Goal: Find specific page/section: Find specific page/section

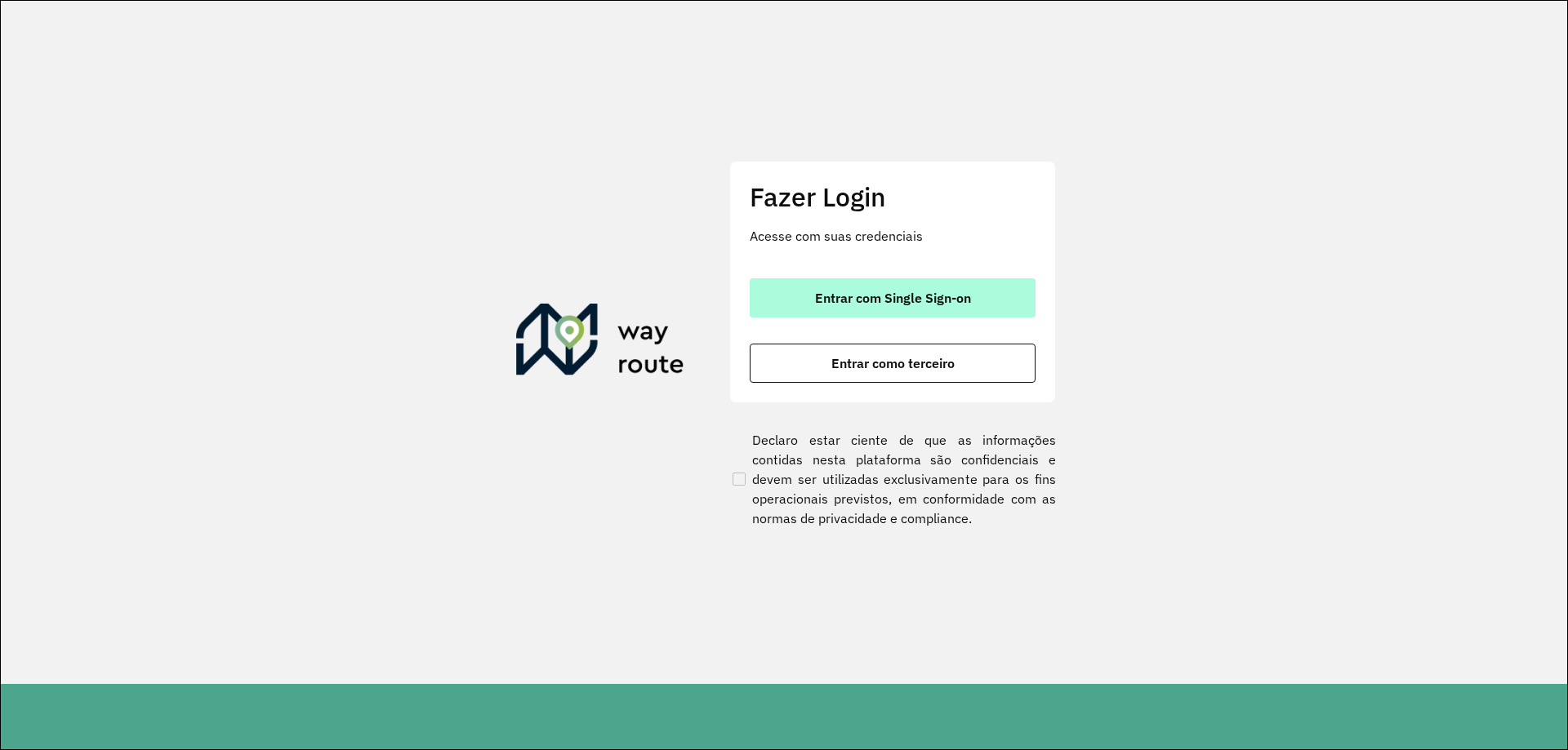
click at [845, 308] on button "Entrar com Single Sign-on" at bounding box center [892, 298] width 286 height 39
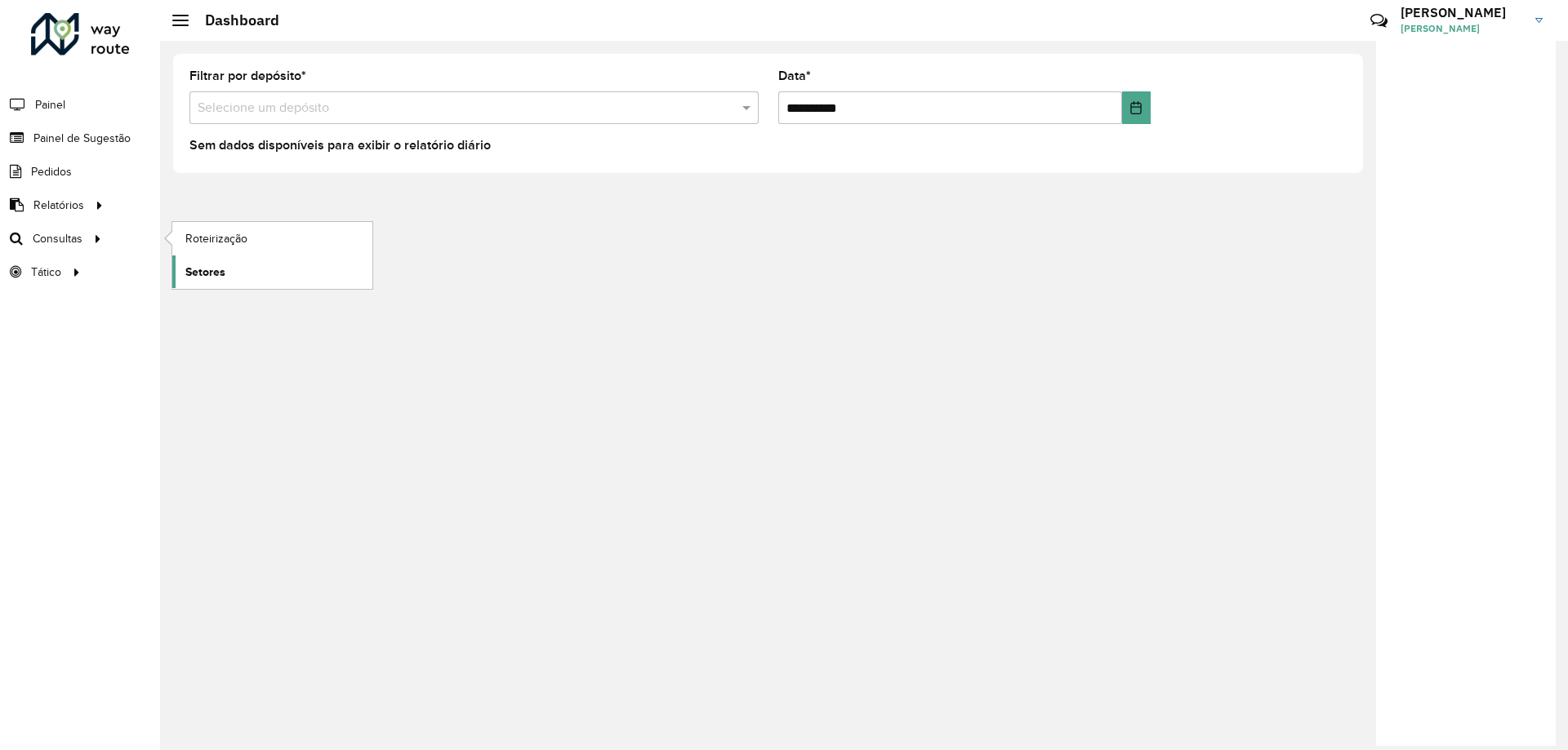
click at [196, 269] on span "Setores" at bounding box center [206, 272] width 40 height 17
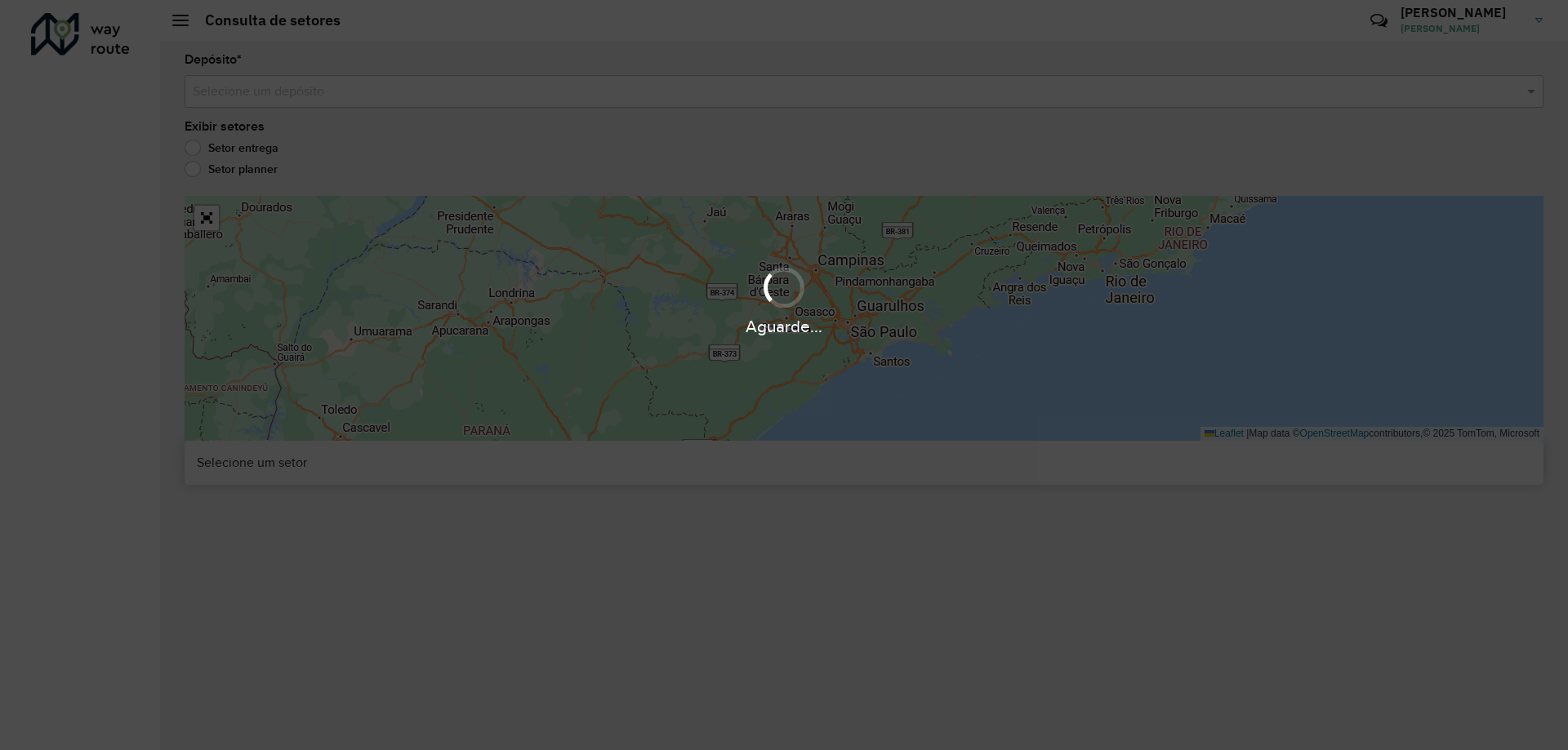
click at [564, 81] on div "Aguarde..." at bounding box center [784, 375] width 1568 height 750
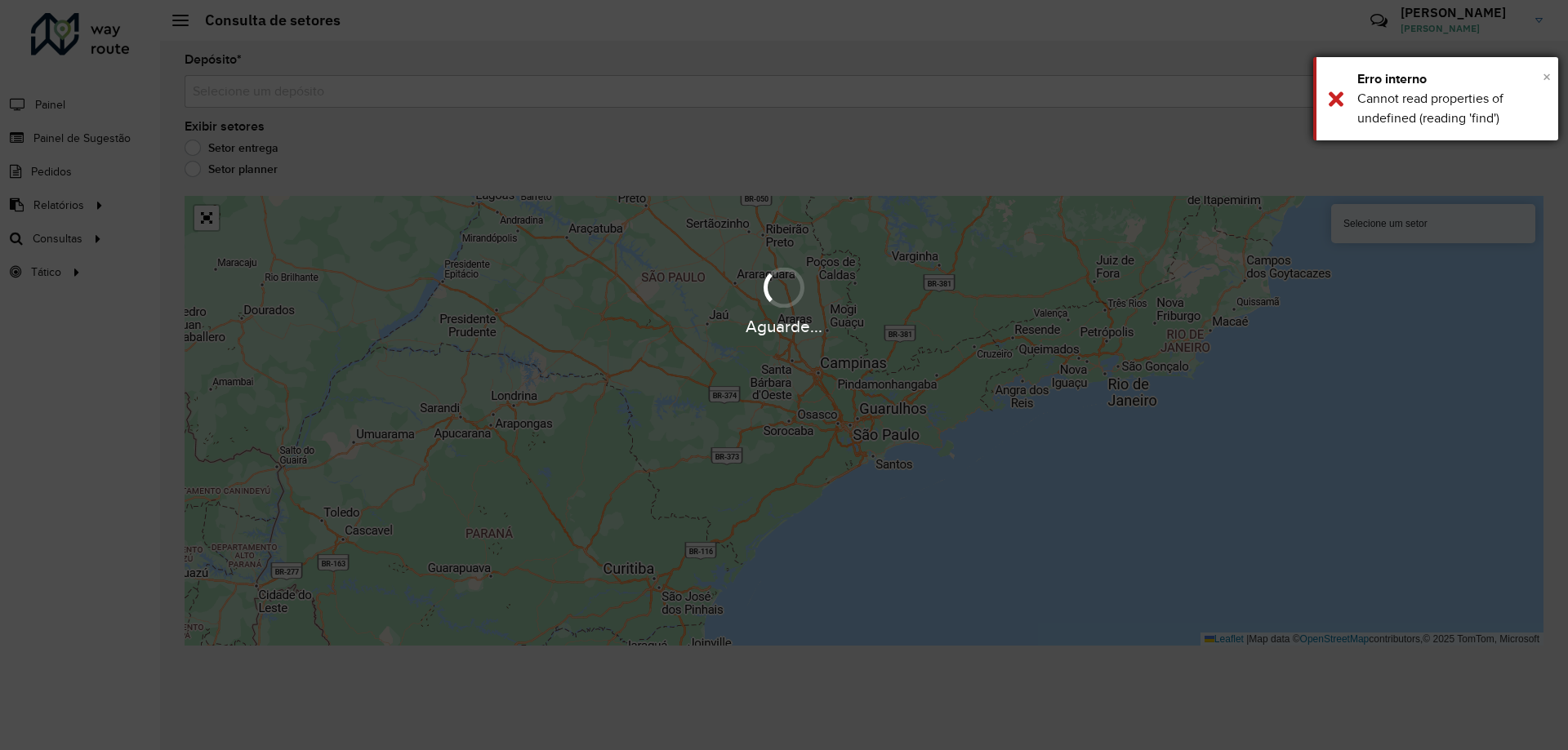
click at [1546, 79] on span "×" at bounding box center [1547, 76] width 8 height 18
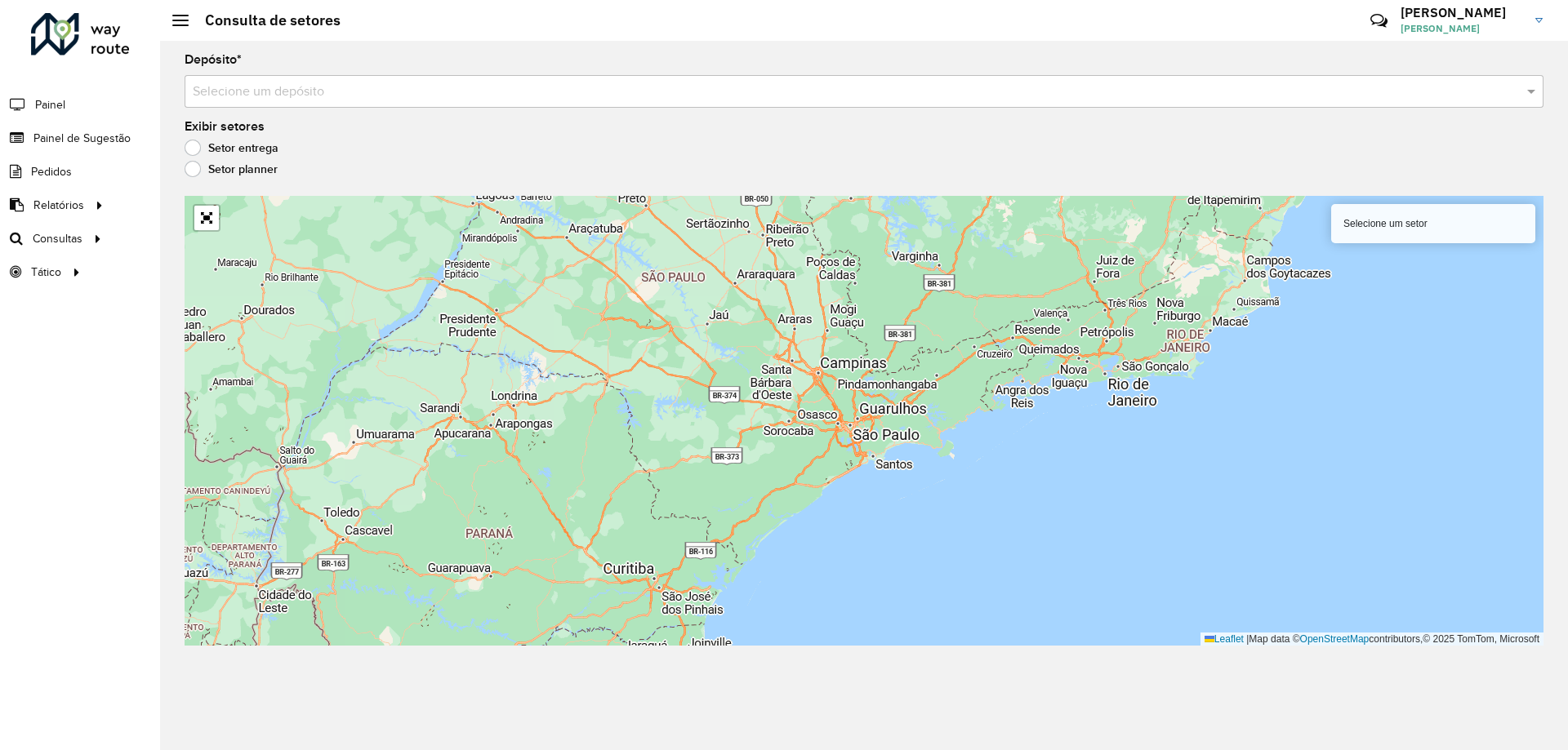
click at [579, 101] on input "text" at bounding box center [848, 91] width 1310 height 19
click at [347, 102] on div "Selecione um depósito" at bounding box center [864, 91] width 1359 height 33
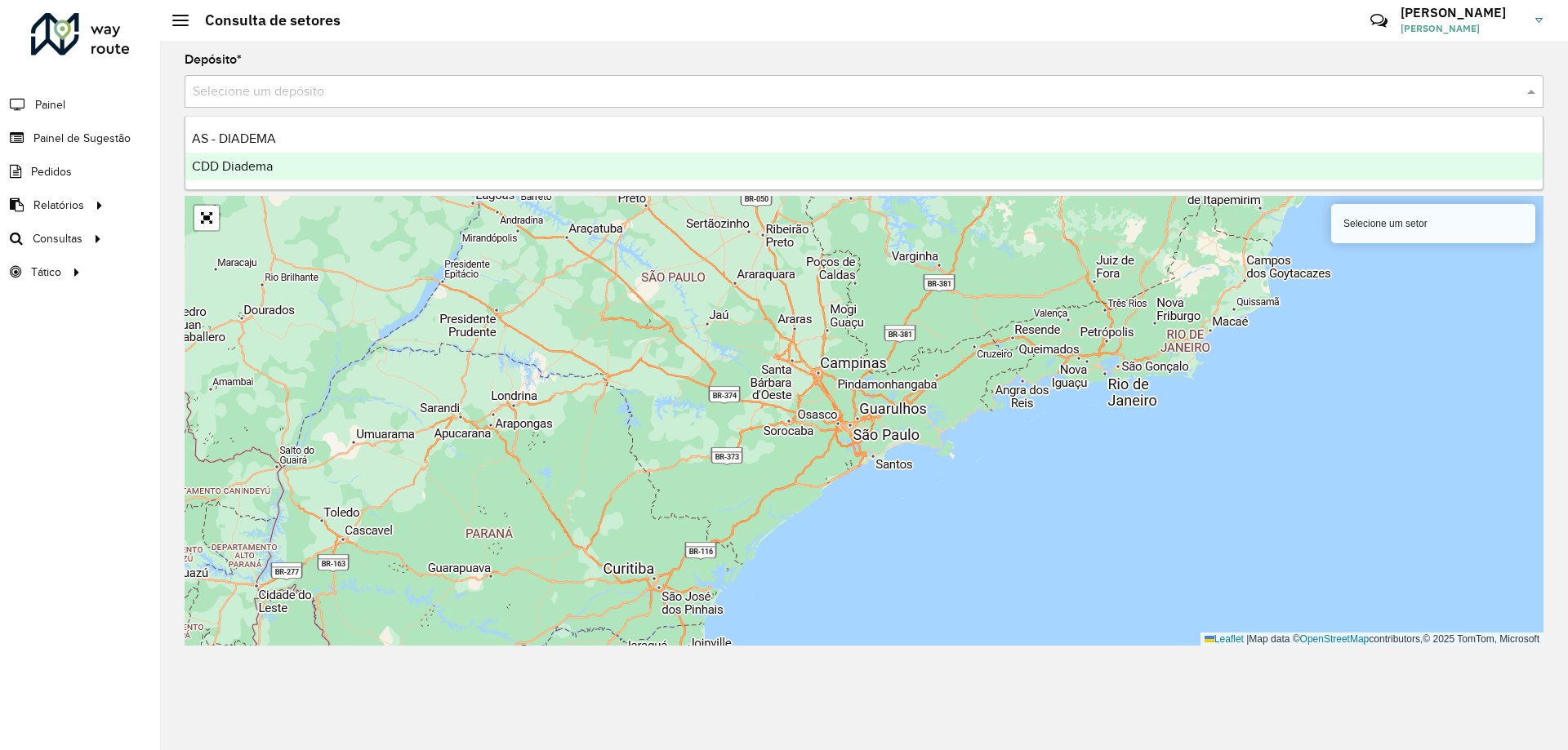
click at [235, 175] on div "CDD Diadema" at bounding box center [864, 166] width 1357 height 28
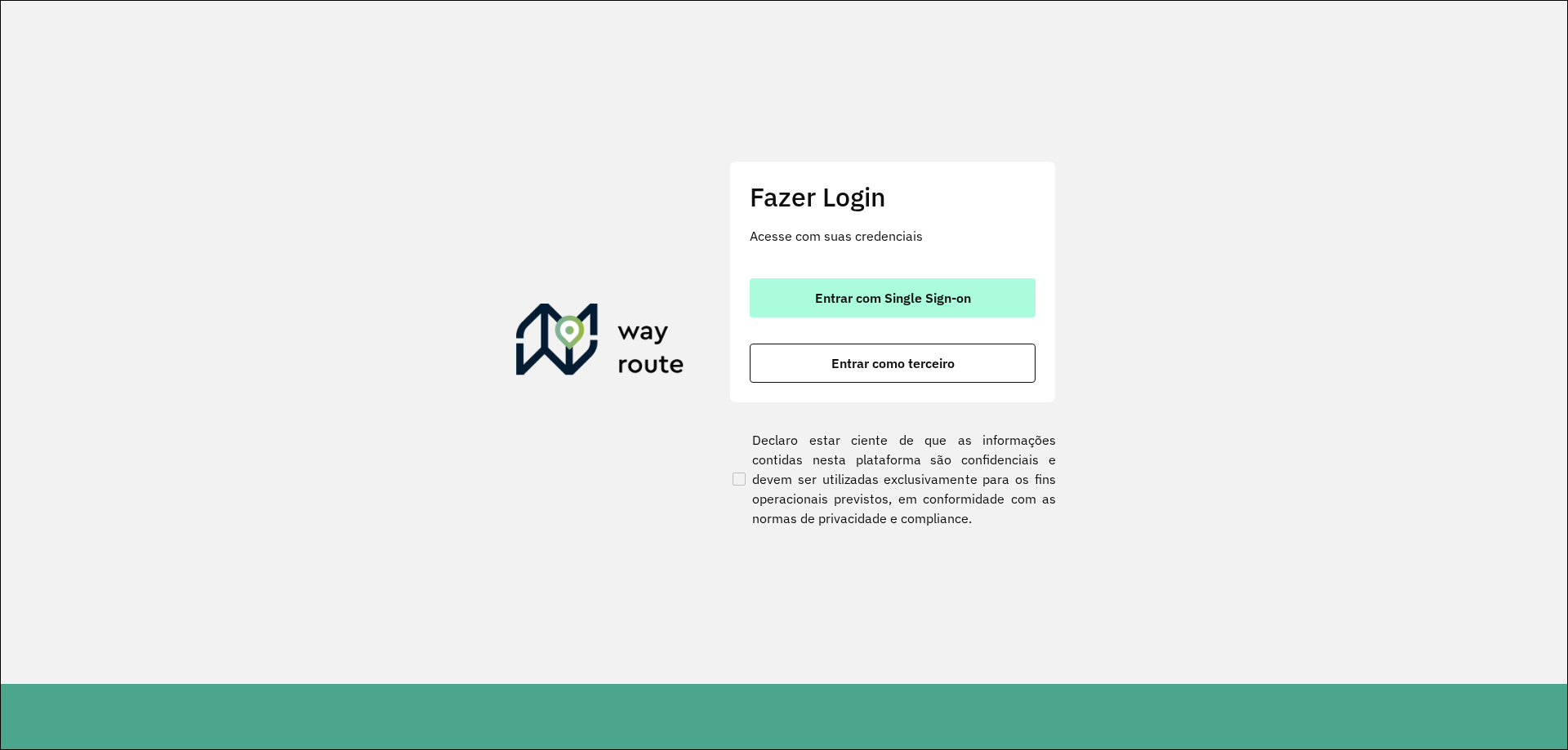
click at [872, 302] on span "Entrar com Single Sign-on" at bounding box center [893, 298] width 156 height 13
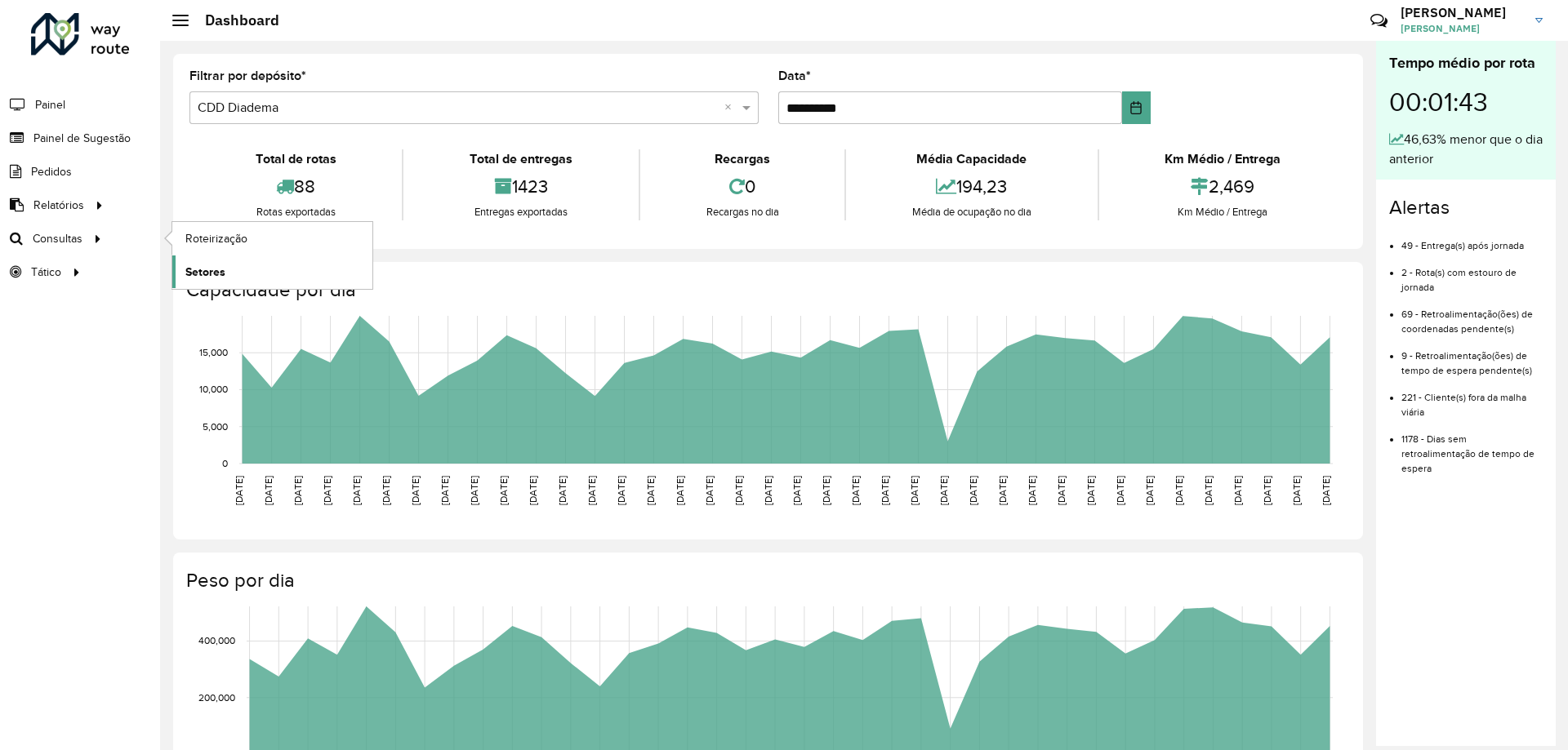
click at [209, 261] on link "Setores" at bounding box center [272, 272] width 200 height 33
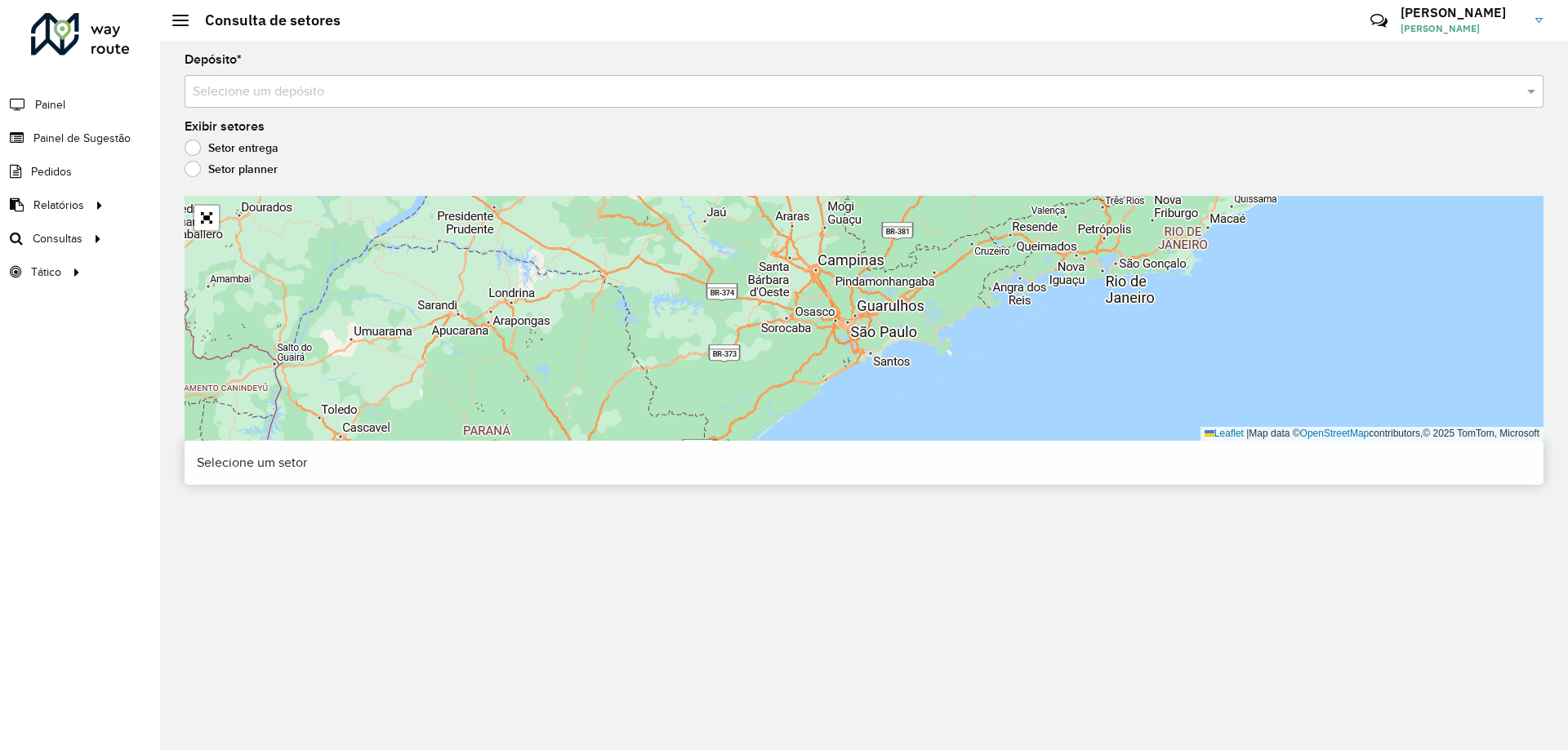
click at [802, 57] on div "Depósito * Selecione um depósito" at bounding box center [864, 81] width 1359 height 54
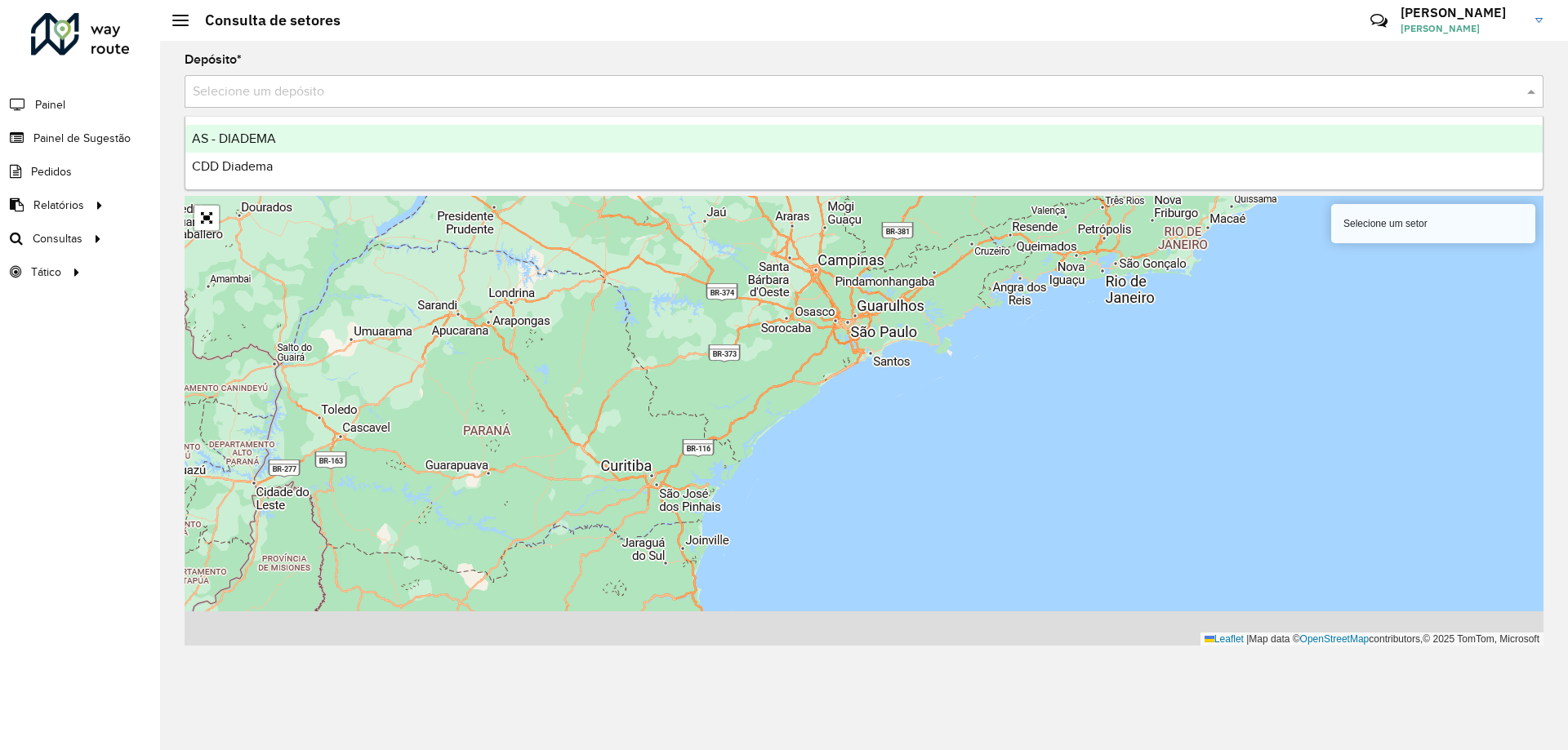
click at [777, 96] on input "text" at bounding box center [848, 91] width 1310 height 19
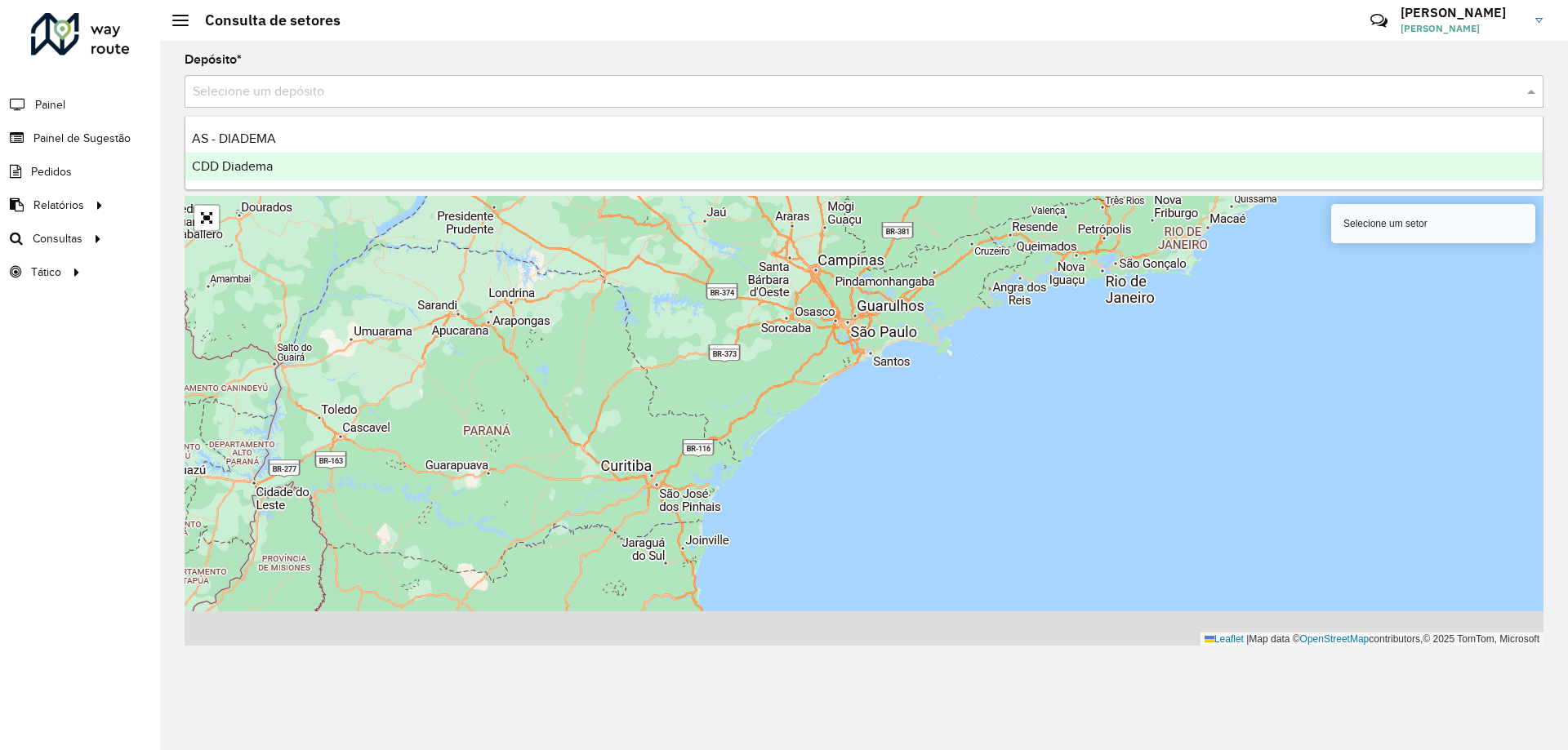
click at [473, 154] on div "CDD Diadema" at bounding box center [864, 166] width 1357 height 28
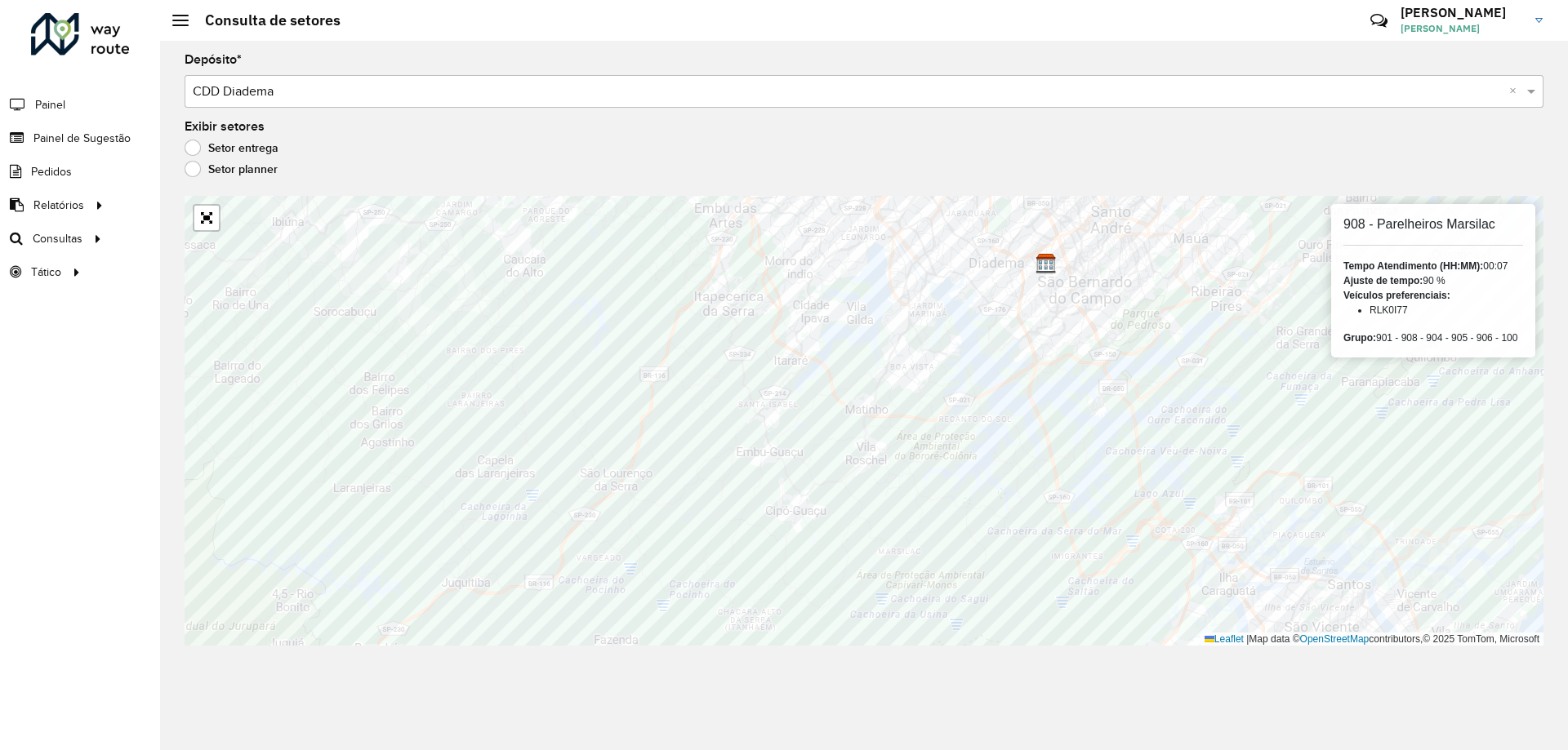
click at [1429, 229] on h6 "908 - Parelheiros Marsilac" at bounding box center [1433, 224] width 180 height 15
copy h6 "Parelheiros"
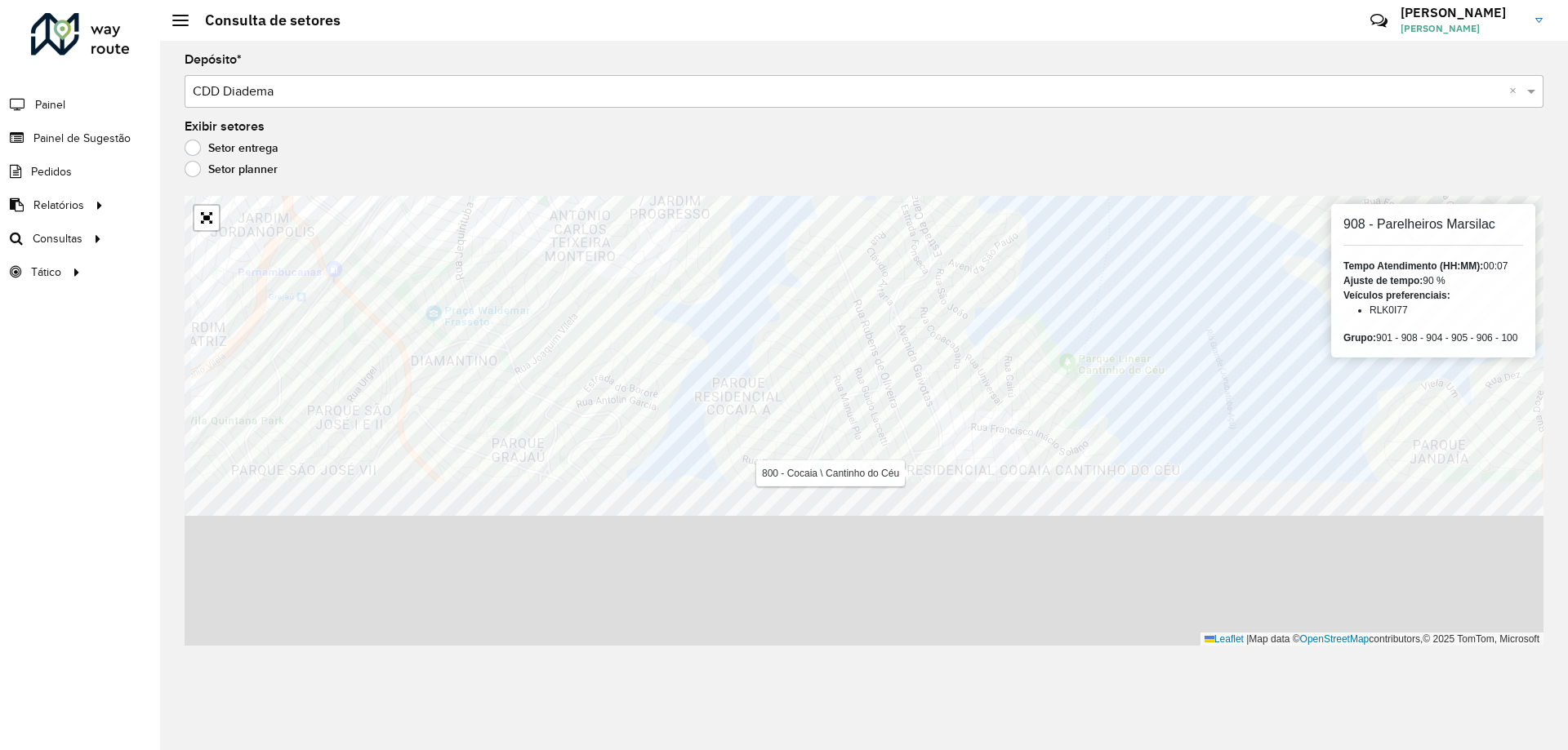
click at [829, 139] on formly-group "Depósito * Selecione um depósito × CDD Diadema × Exibir setores Setor entrega S…" at bounding box center [864, 349] width 1359 height 591
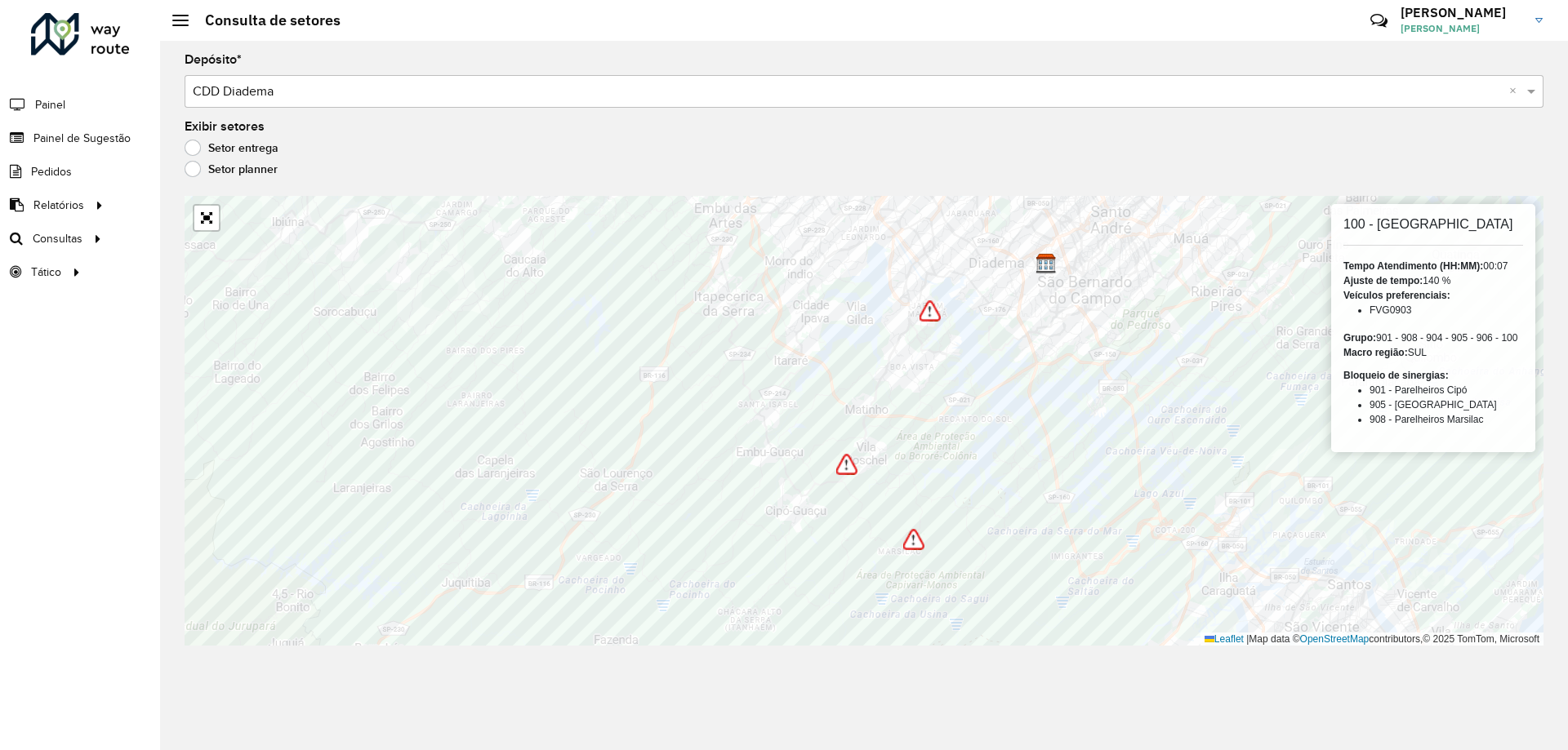
click at [1403, 310] on li "FVG0903" at bounding box center [1446, 310] width 154 height 15
copy li "FVG0903"
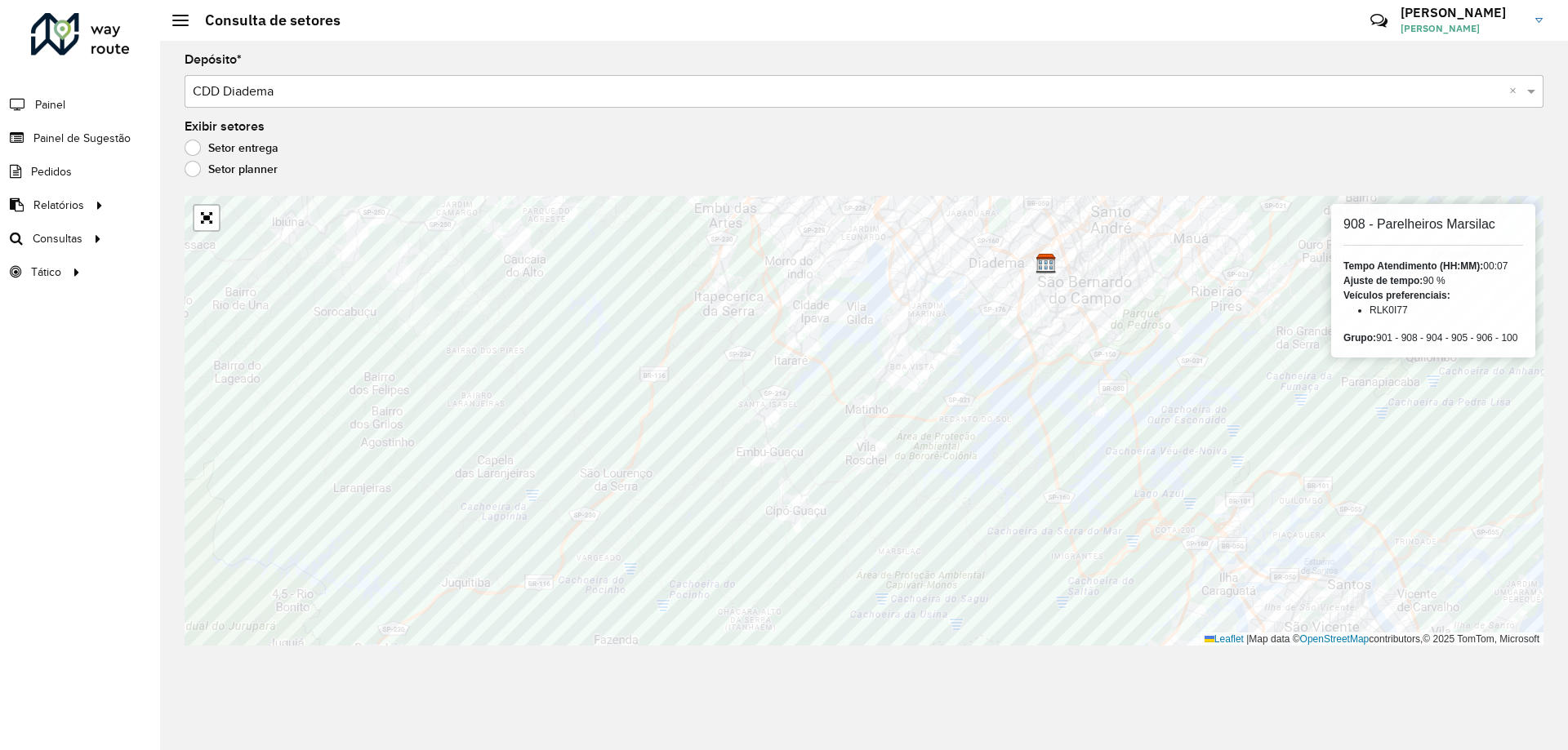
click at [1384, 307] on li "RLK0I77" at bounding box center [1446, 310] width 154 height 15
copy li "RLK0I77"
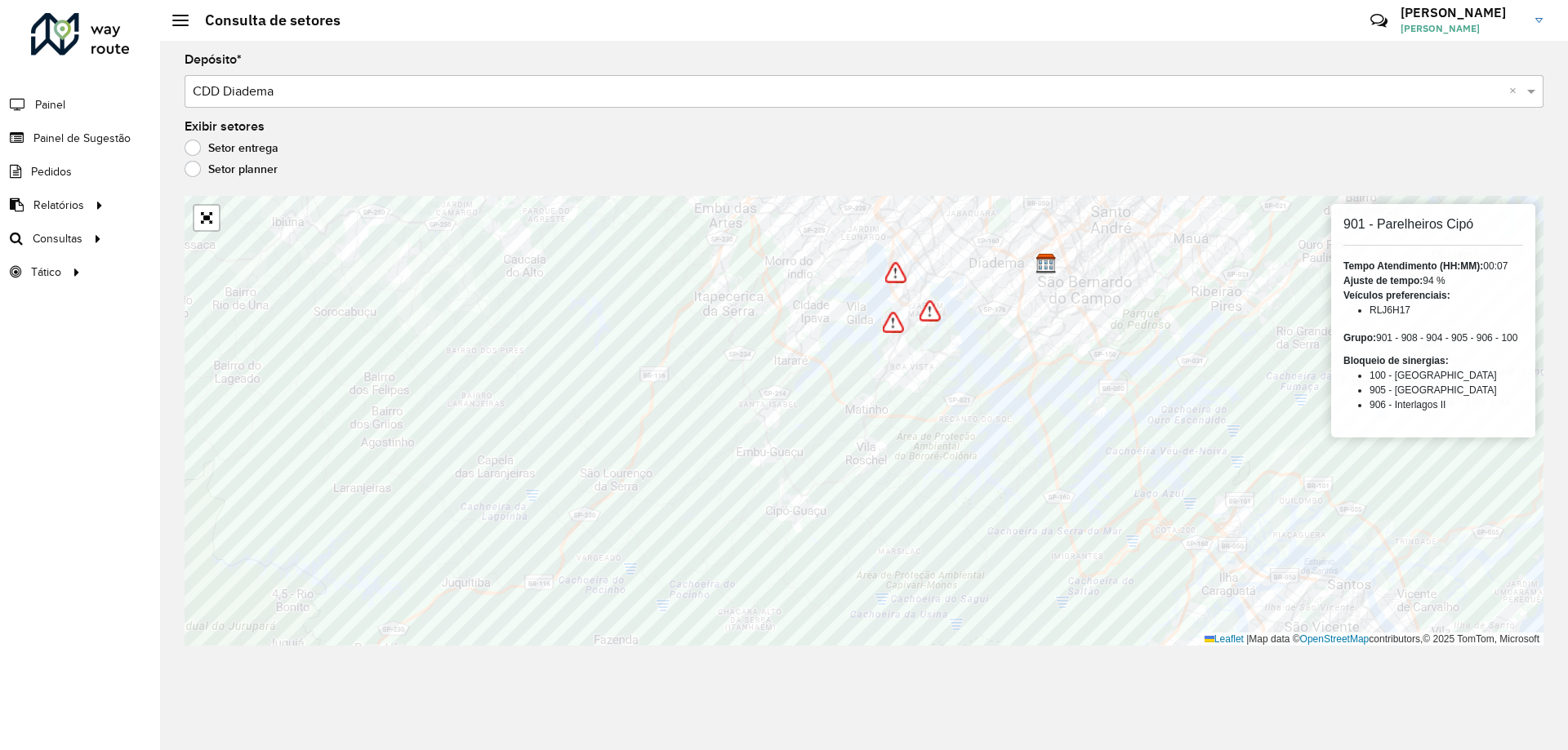
click at [1397, 315] on li "RLJ6H17" at bounding box center [1446, 310] width 154 height 15
copy li "RLJ6H17"
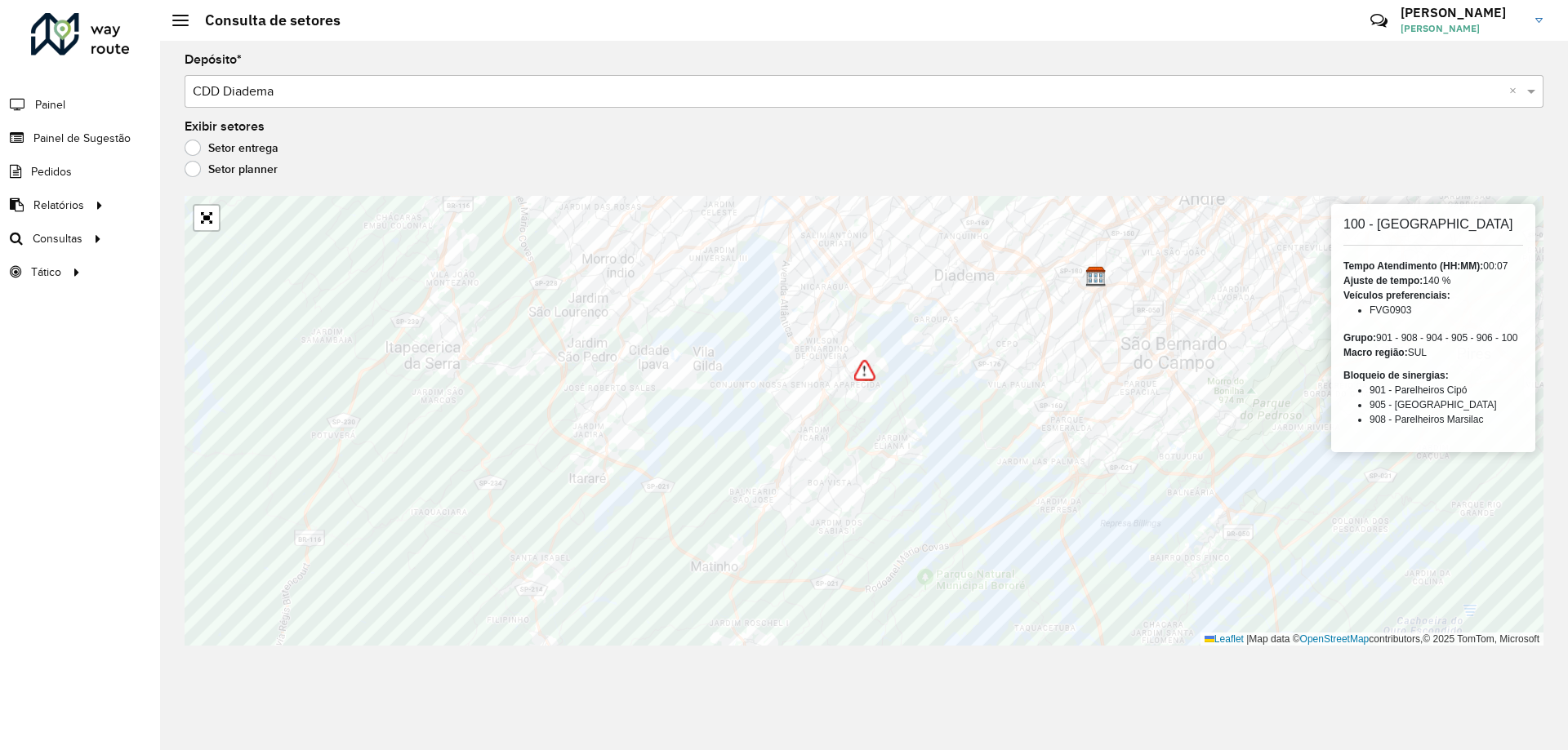
click at [866, 362] on img at bounding box center [865, 370] width 21 height 21
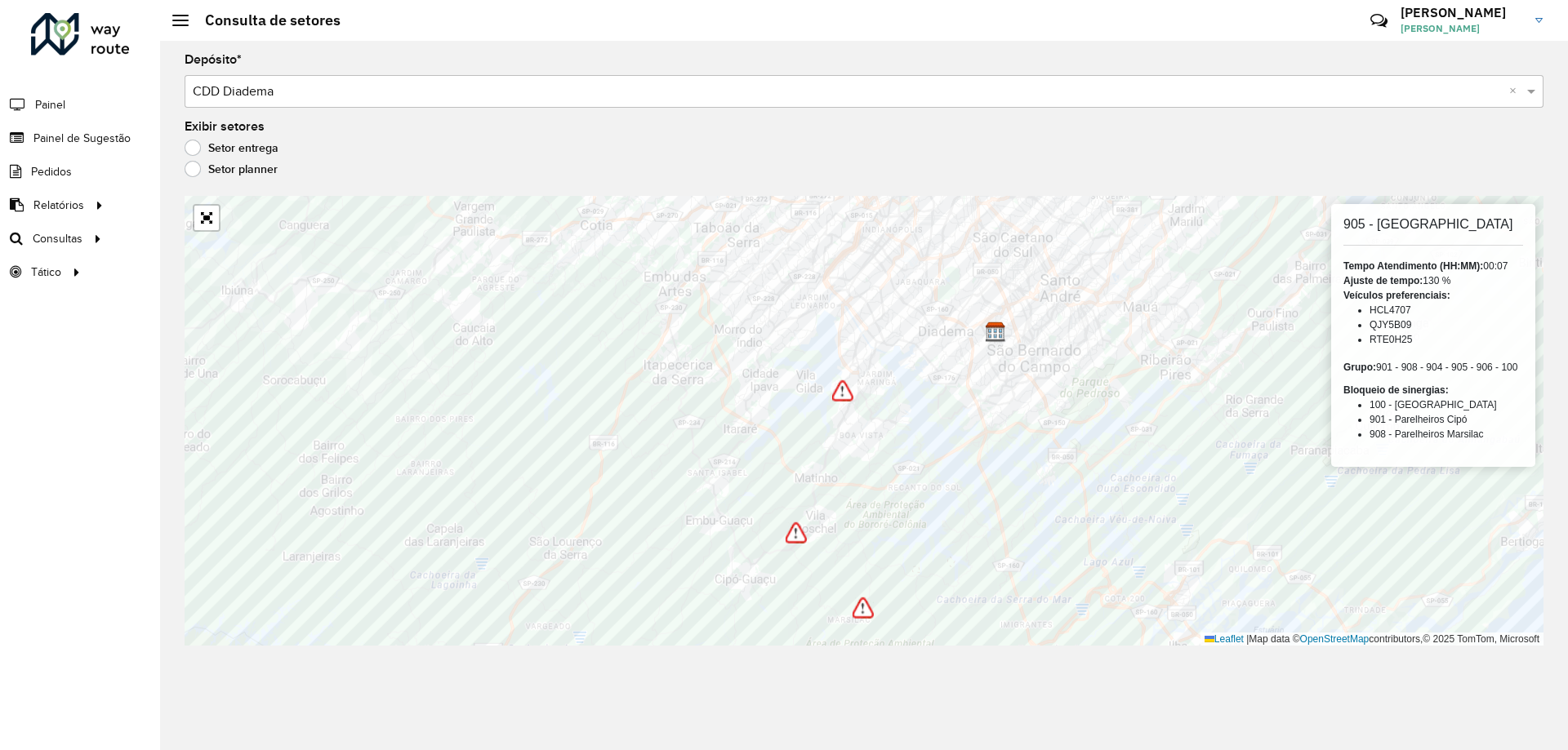
click at [1407, 324] on li "QJY5B09" at bounding box center [1446, 325] width 154 height 15
copy li "QJY5B09"
click at [1383, 345] on li "RTE0H25" at bounding box center [1446, 340] width 154 height 15
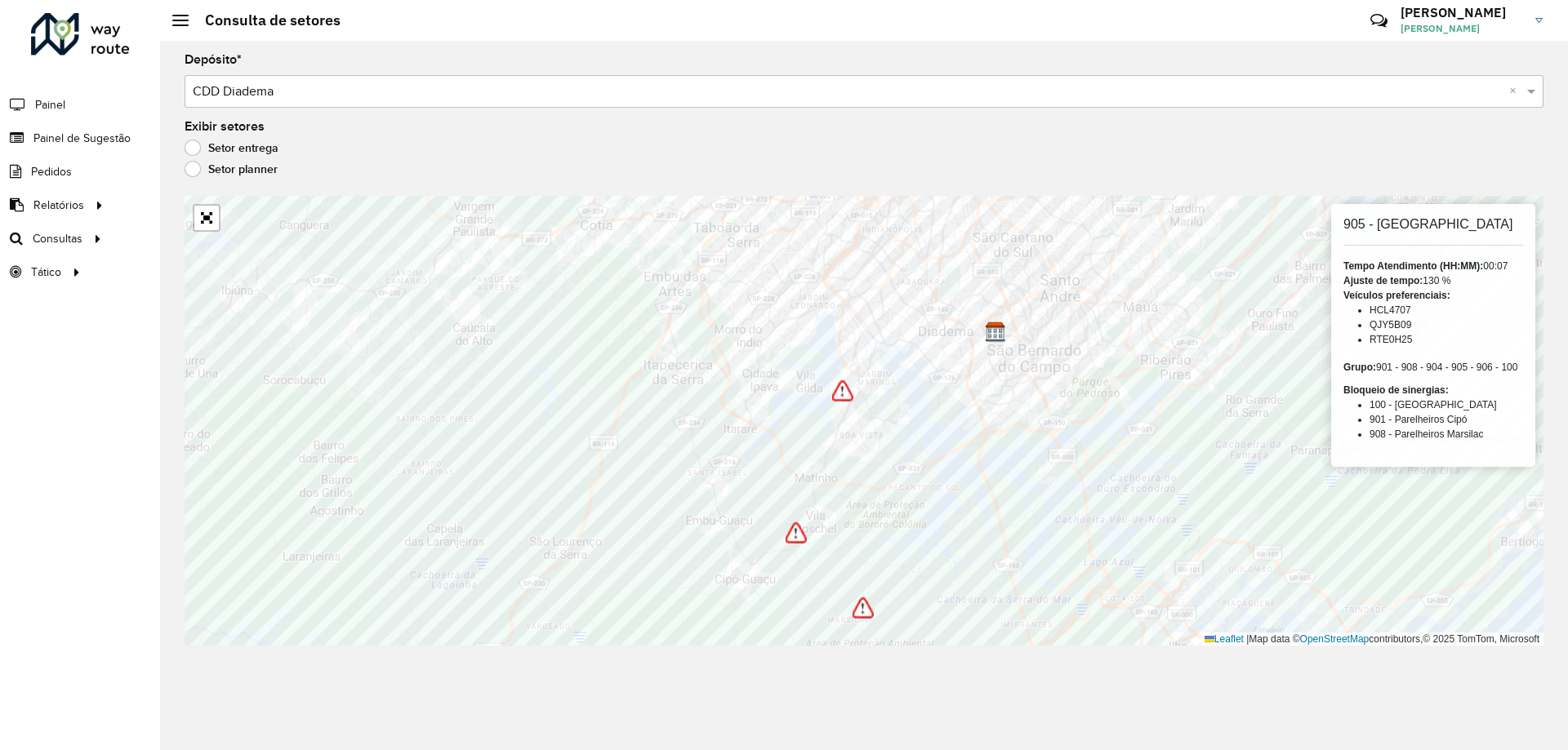
copy li "RTE0H25"
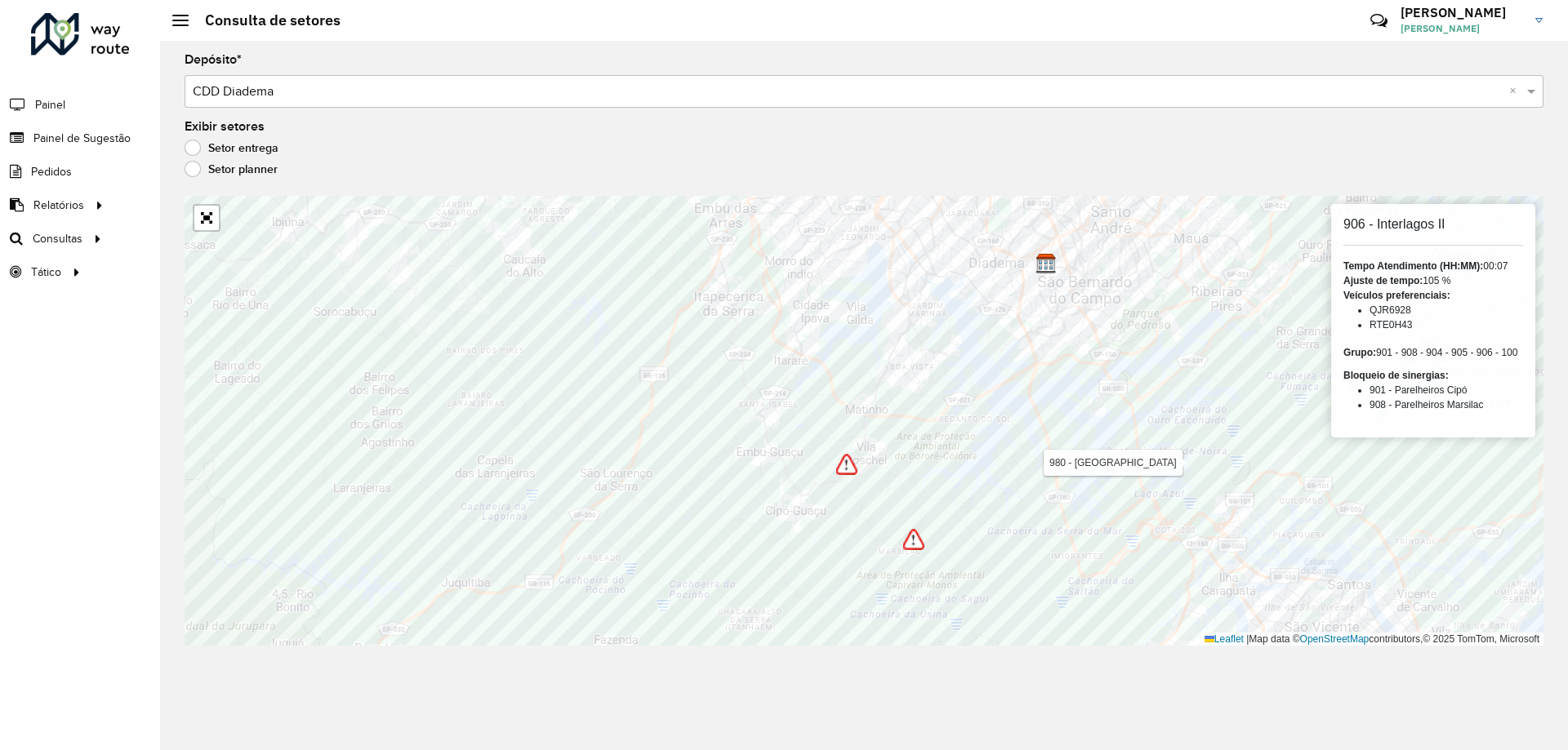
click at [1398, 326] on li "RTE0H43" at bounding box center [1446, 325] width 154 height 15
copy li "RTE0H43"
click at [1394, 314] on li "QJR6928" at bounding box center [1446, 310] width 154 height 15
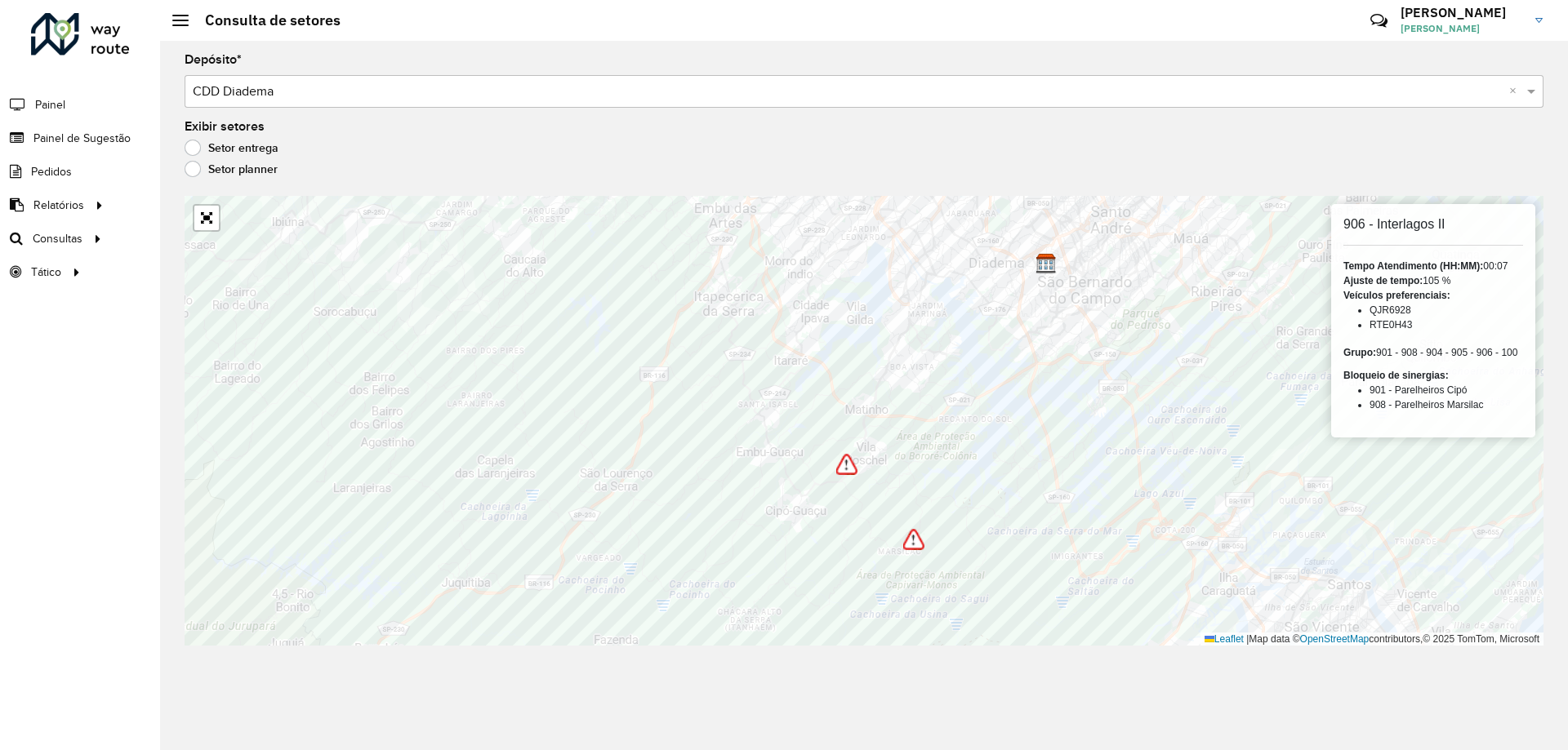
copy li "QJR6928"
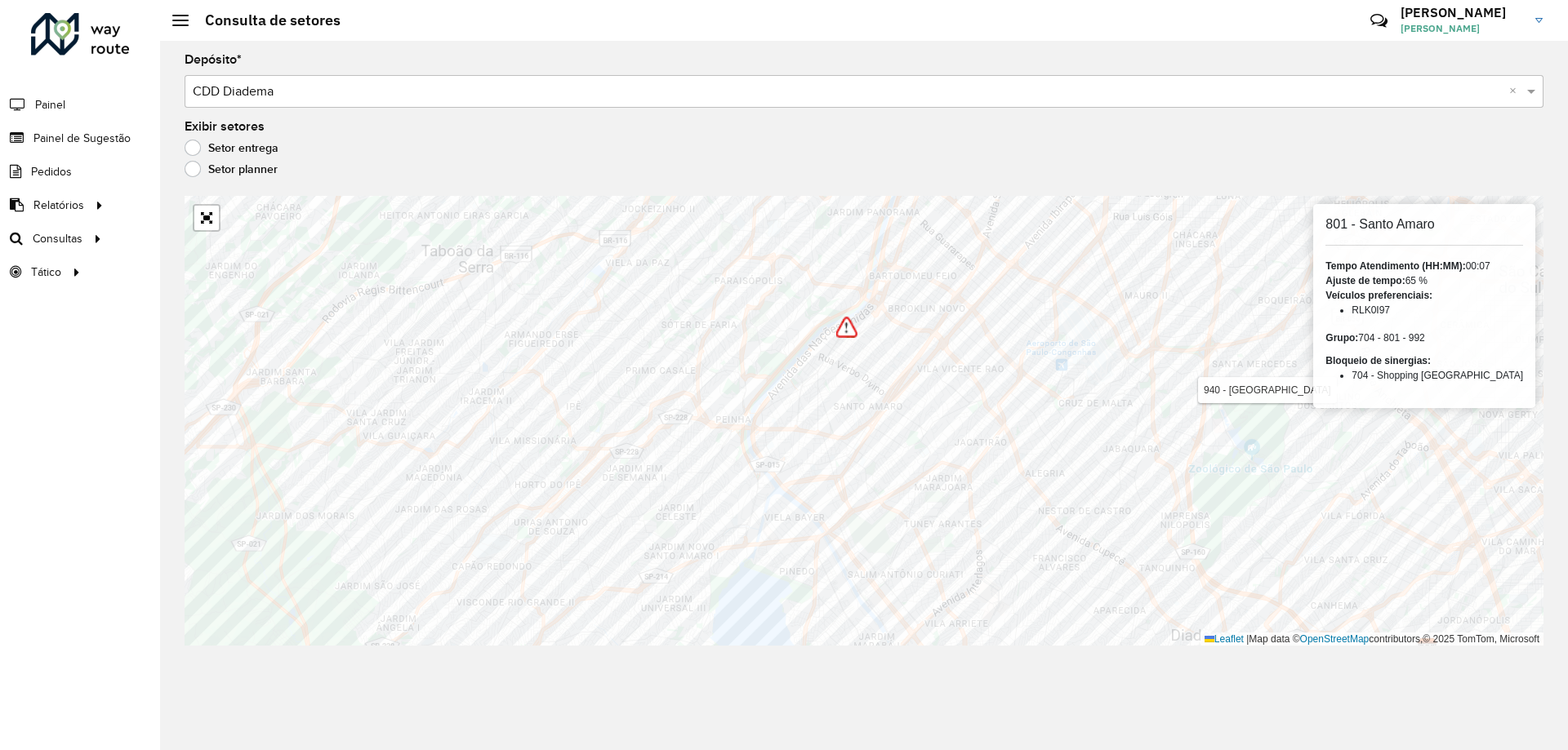
click at [1378, 310] on li "RLK0I97" at bounding box center [1437, 310] width 171 height 15
copy li "RLK0I97"
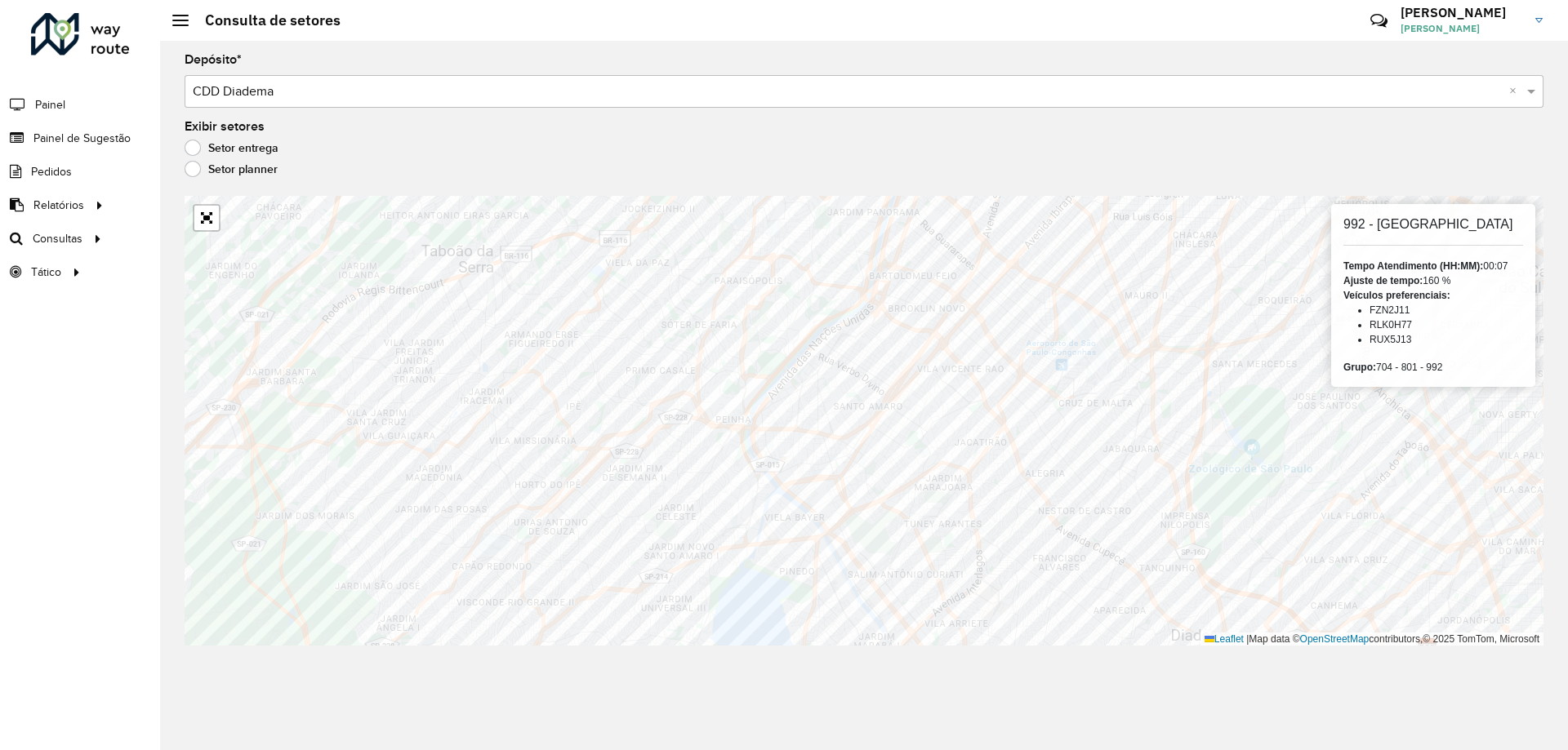
click at [1398, 328] on li "RLK0H77" at bounding box center [1446, 325] width 154 height 15
copy li "RLK0H77"
click at [1392, 314] on li "FZN2J11" at bounding box center [1446, 310] width 154 height 15
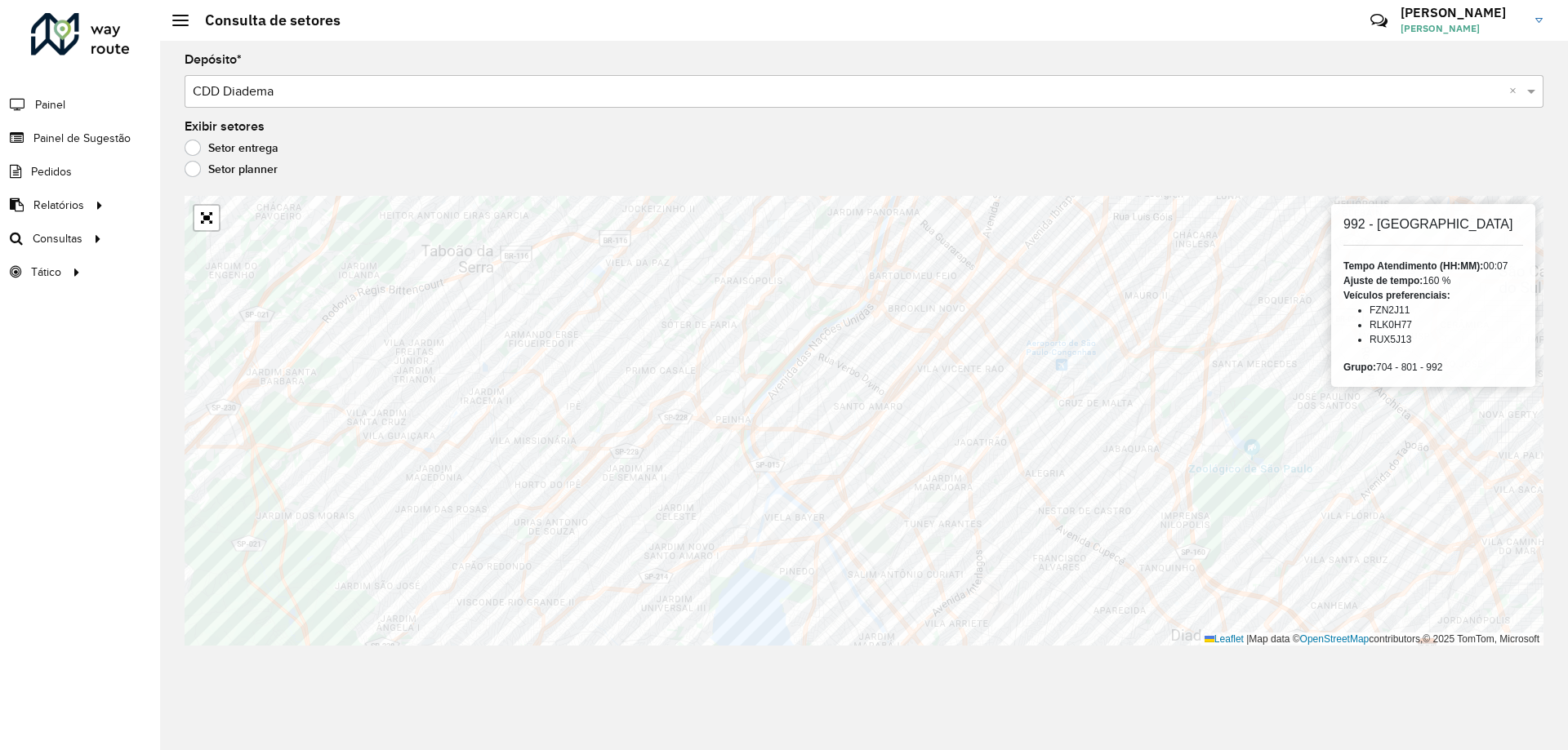
click at [1393, 339] on li "RUX5J13" at bounding box center [1446, 340] width 154 height 15
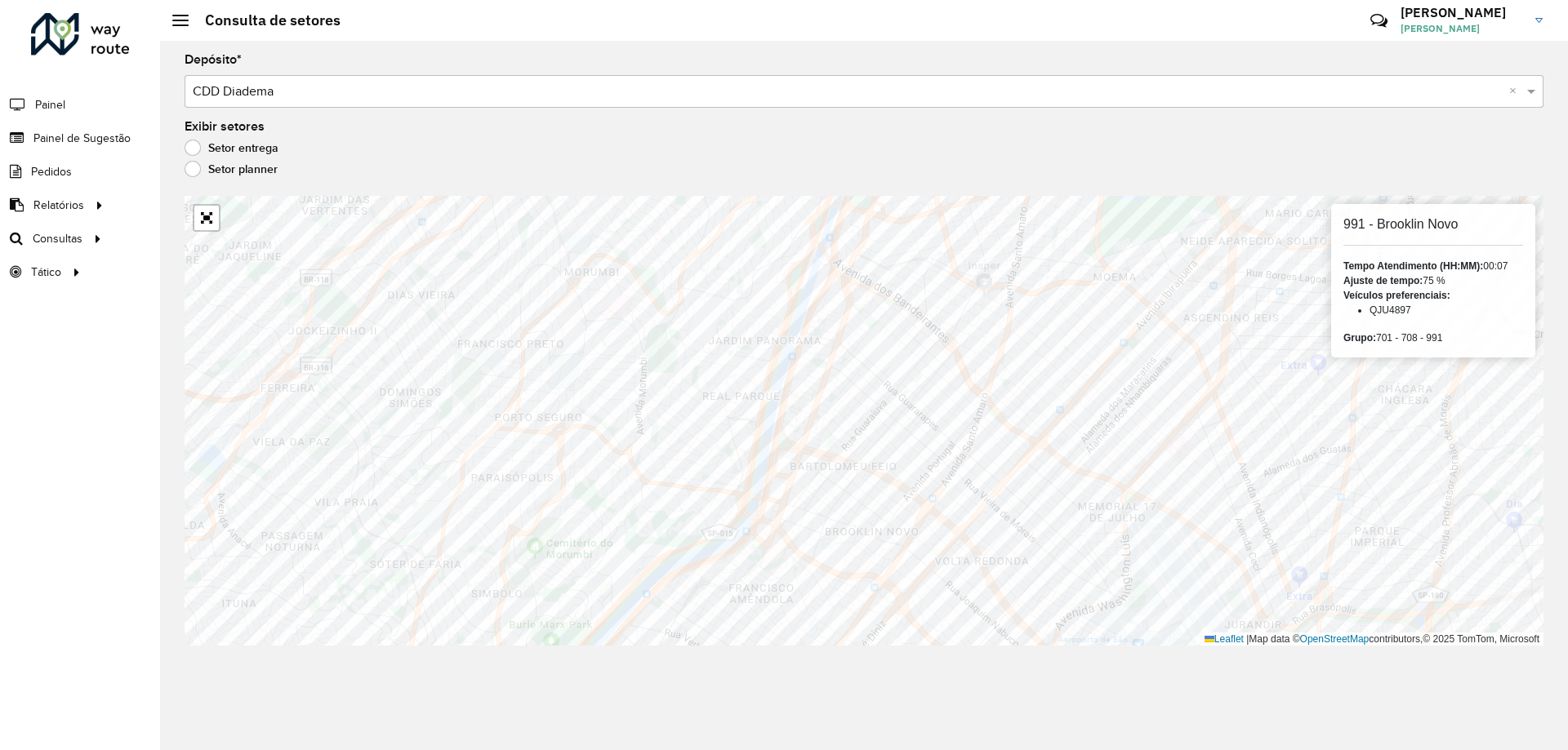
click at [1389, 312] on li "QJU4897" at bounding box center [1446, 310] width 154 height 15
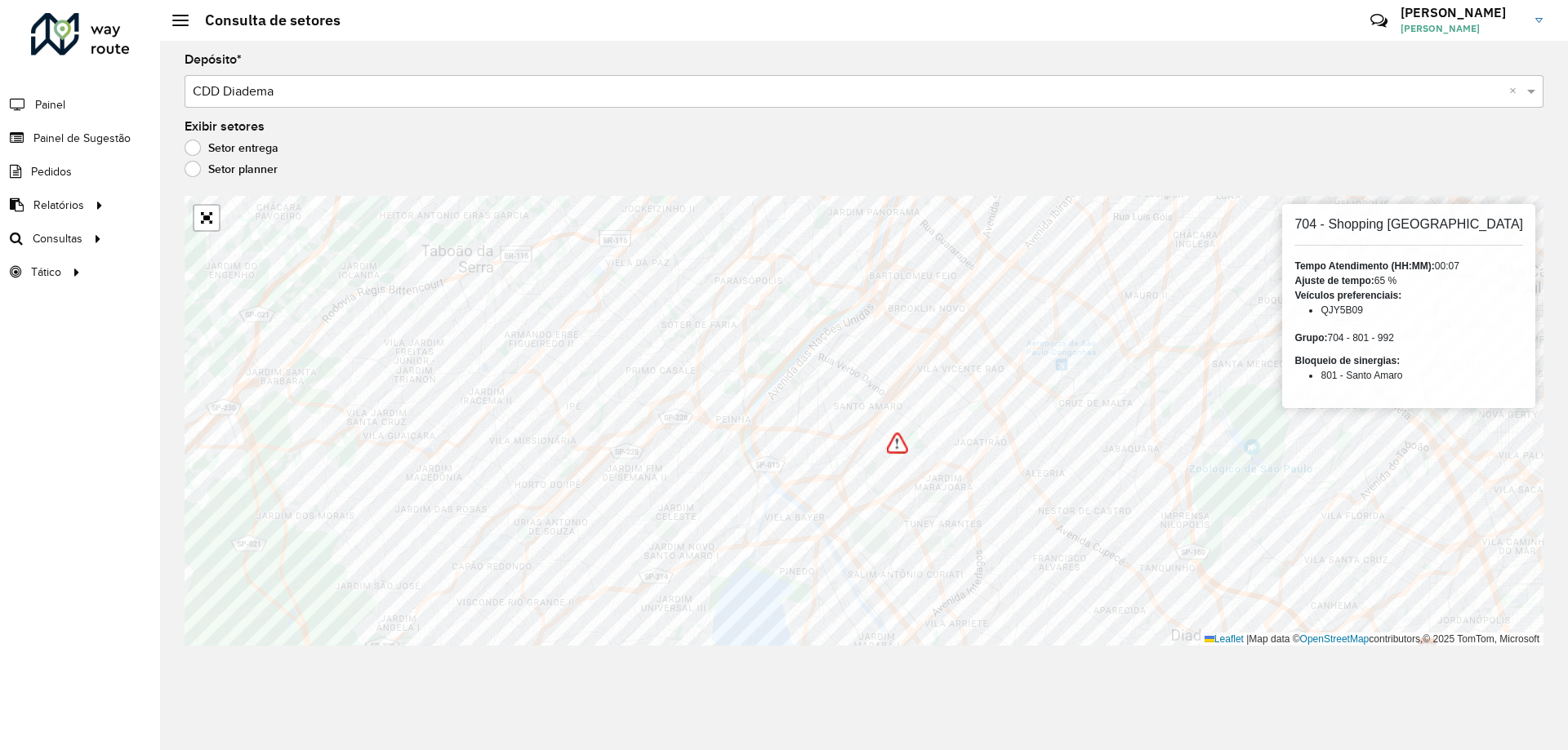
click at [1383, 304] on li "QJY5B09" at bounding box center [1421, 310] width 202 height 15
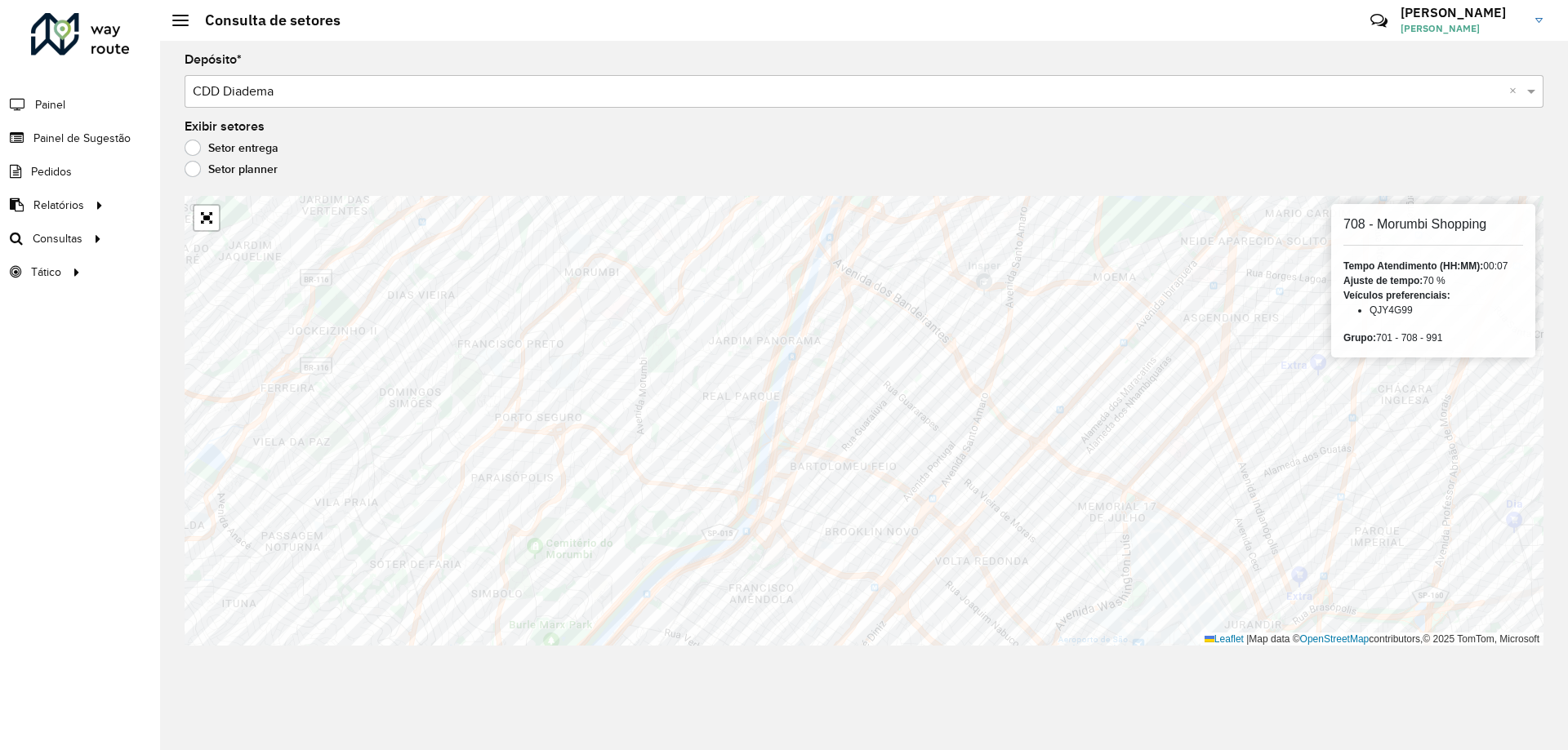
click at [1405, 315] on li "QJY4G99" at bounding box center [1446, 310] width 154 height 15
click at [1398, 311] on li "FZU6G99" at bounding box center [1446, 310] width 154 height 15
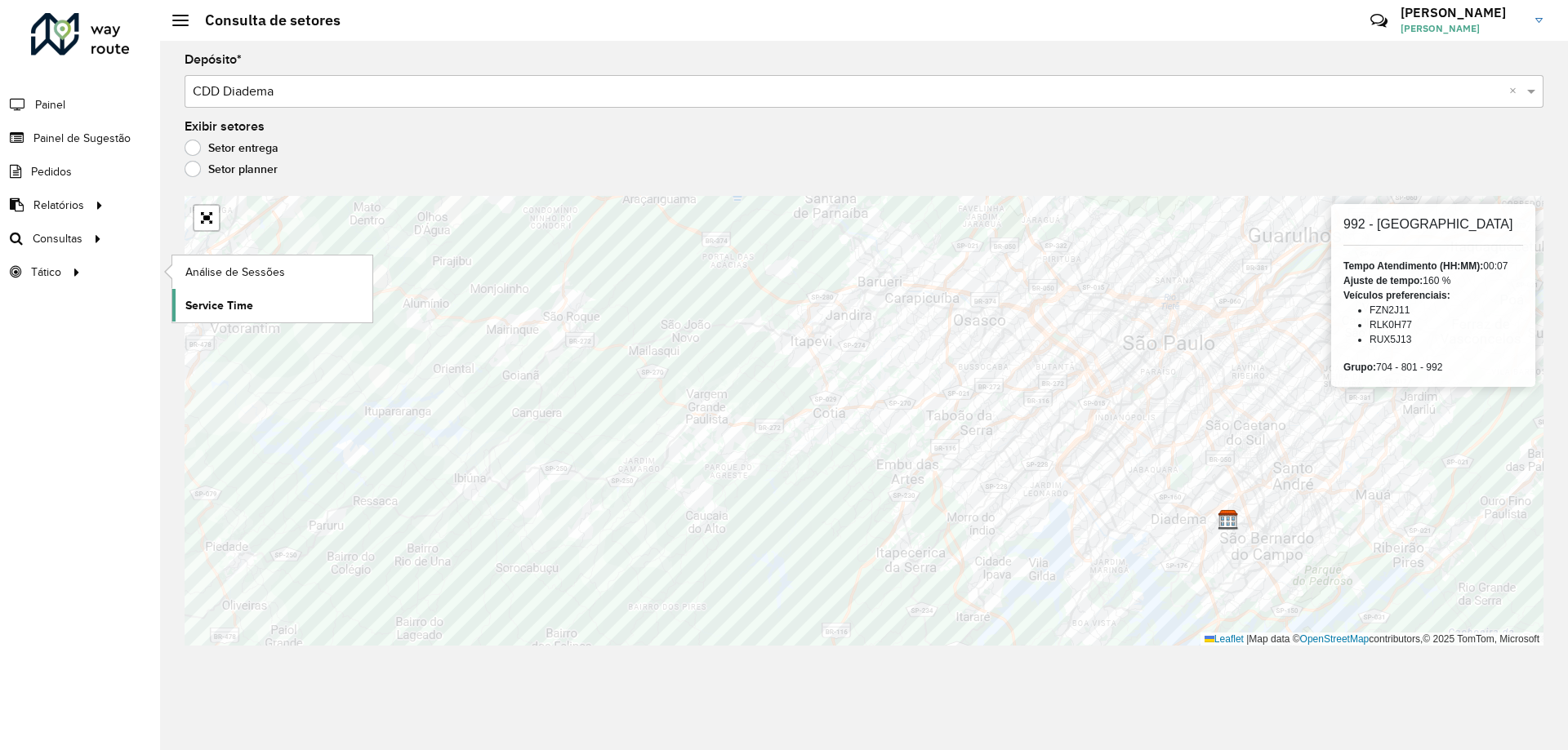
click at [261, 316] on link "Service Time" at bounding box center [272, 305] width 200 height 33
